Goal: Navigation & Orientation: Find specific page/section

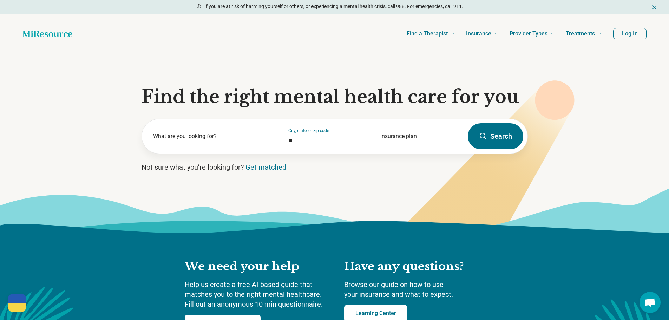
click at [635, 30] on button "Log In" at bounding box center [629, 33] width 33 height 11
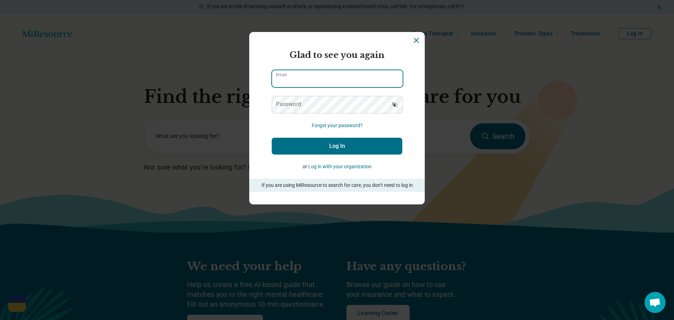
click at [341, 81] on input "Email" at bounding box center [337, 78] width 131 height 17
type input "**********"
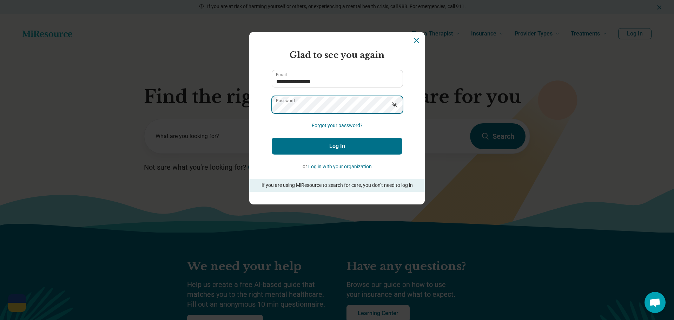
click at [272, 138] on button "Log In" at bounding box center [337, 146] width 131 height 17
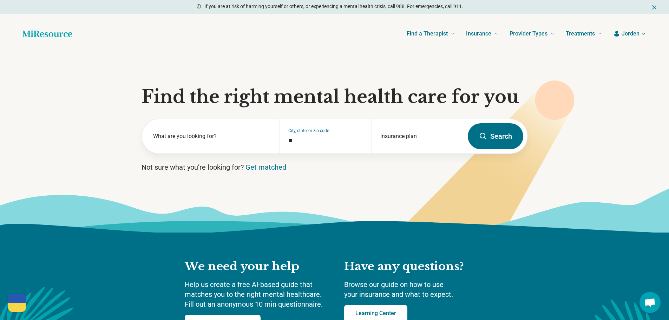
click at [633, 31] on span "Jorden" at bounding box center [631, 34] width 18 height 8
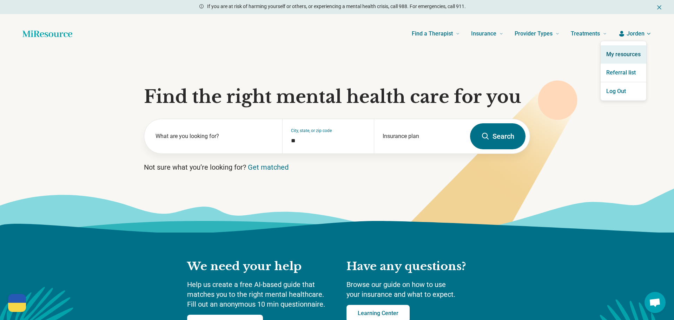
click at [633, 59] on link "My resources" at bounding box center [624, 54] width 46 height 18
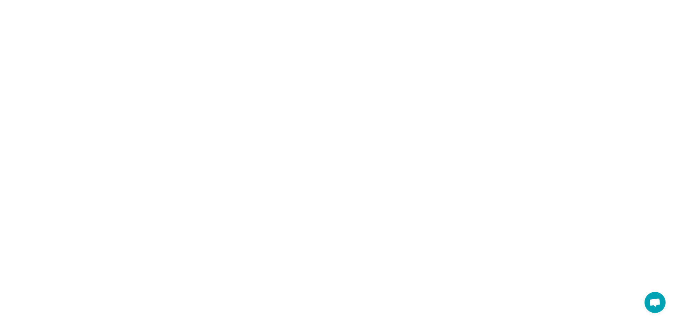
click at [630, 0] on html "Help [GEOGRAPHIC_DATA]! #StandWithUkraine See how to help Donate 💸 Support [GEO…" at bounding box center [337, 0] width 674 height 0
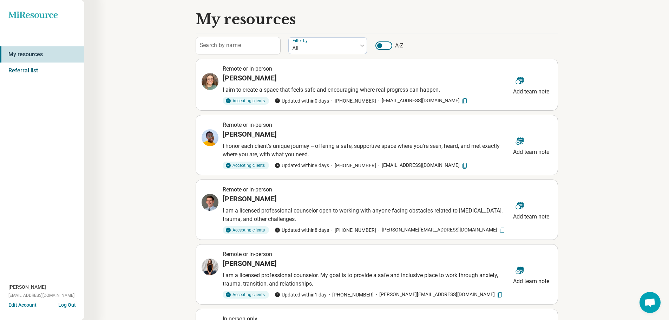
click at [33, 72] on link "Referral list" at bounding box center [42, 71] width 84 height 16
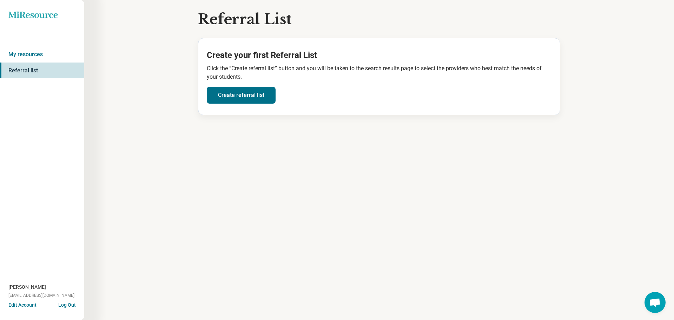
click at [17, 11] on div "Miresource logo My resources Referral list [PERSON_NAME] [PERSON_NAME][EMAIL_AD…" at bounding box center [42, 160] width 84 height 320
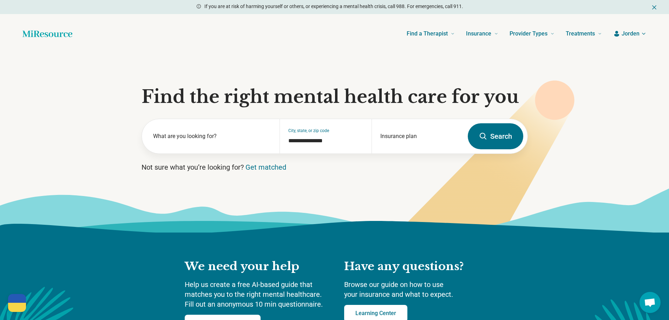
click at [628, 32] on span "Jorden" at bounding box center [631, 34] width 18 height 8
